Goal: Check status: Check status

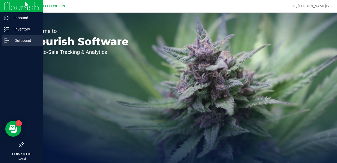
click at [6, 41] on circle at bounding box center [6, 40] width 1 height 1
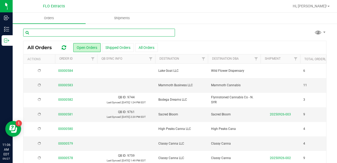
click at [133, 32] on input "text" at bounding box center [99, 33] width 152 height 8
type input "flynnstoned"
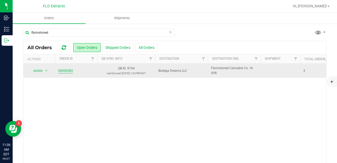
click at [66, 70] on link "00000582" at bounding box center [65, 70] width 15 height 5
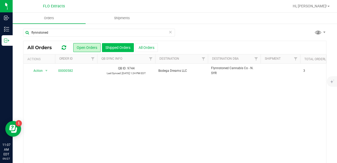
click at [114, 48] on button "Shipped Orders" at bounding box center [118, 47] width 32 height 9
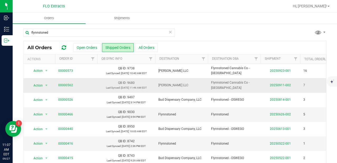
scroll to position [0, 0]
click at [68, 86] on link "00000562" at bounding box center [65, 85] width 15 height 5
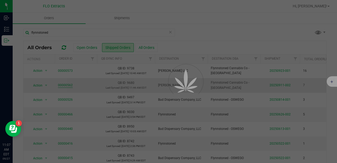
click at [68, 86] on div at bounding box center [168, 81] width 337 height 163
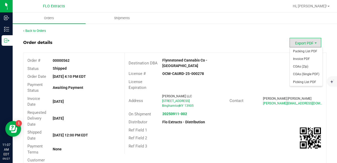
click at [306, 44] on span "Export PDF" at bounding box center [305, 42] width 32 height 9
click at [306, 53] on span "Packing List PDF" at bounding box center [305, 52] width 33 height 8
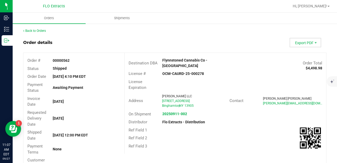
click at [311, 47] on span "Export PDF" at bounding box center [305, 42] width 32 height 9
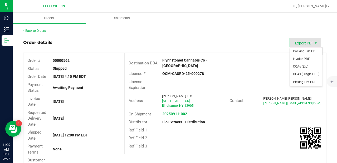
click at [310, 52] on span "Packing List PDF" at bounding box center [305, 52] width 33 height 8
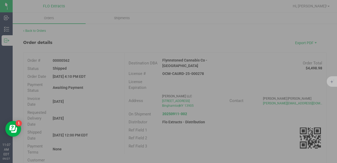
click at [310, 52] on div at bounding box center [168, 81] width 337 height 163
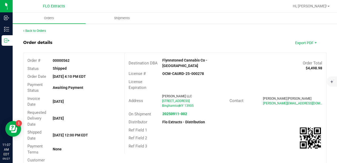
click at [38, 33] on div "Back to Orders" at bounding box center [174, 30] width 303 height 5
click at [38, 31] on link "Back to Orders" at bounding box center [34, 31] width 23 height 4
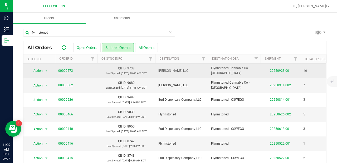
click at [67, 69] on link "00000573" at bounding box center [65, 70] width 15 height 5
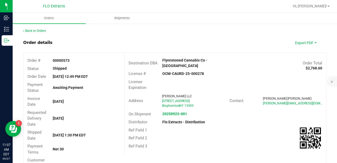
click at [313, 80] on div "License Expiration" at bounding box center [224, 85] width 201 height 14
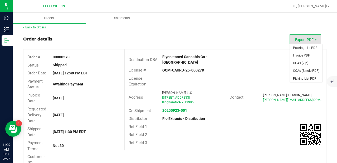
click at [313, 35] on span "Export PDF" at bounding box center [305, 38] width 32 height 9
click at [313, 47] on span "Packing List PDF" at bounding box center [305, 48] width 33 height 8
